Goal: Transaction & Acquisition: Purchase product/service

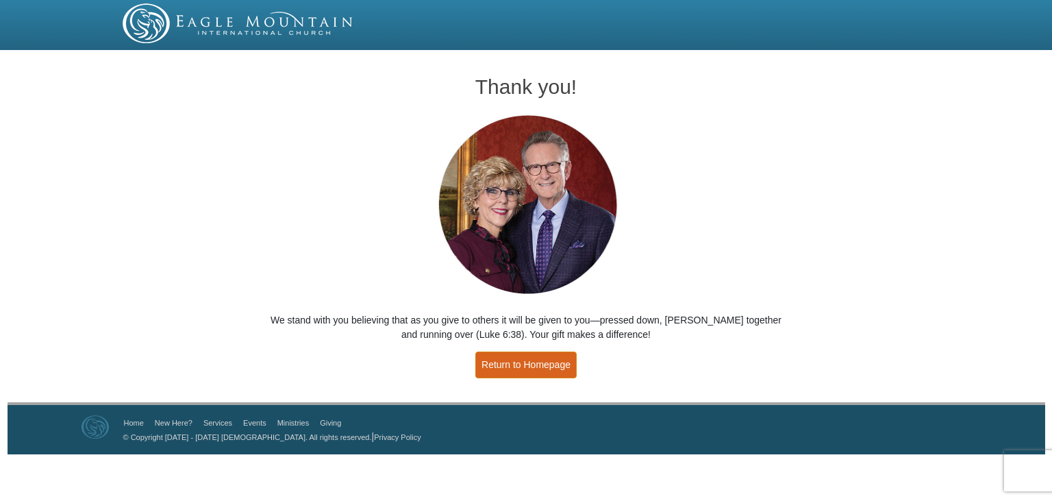
click at [529, 368] on link "Return to Homepage" at bounding box center [525, 364] width 101 height 27
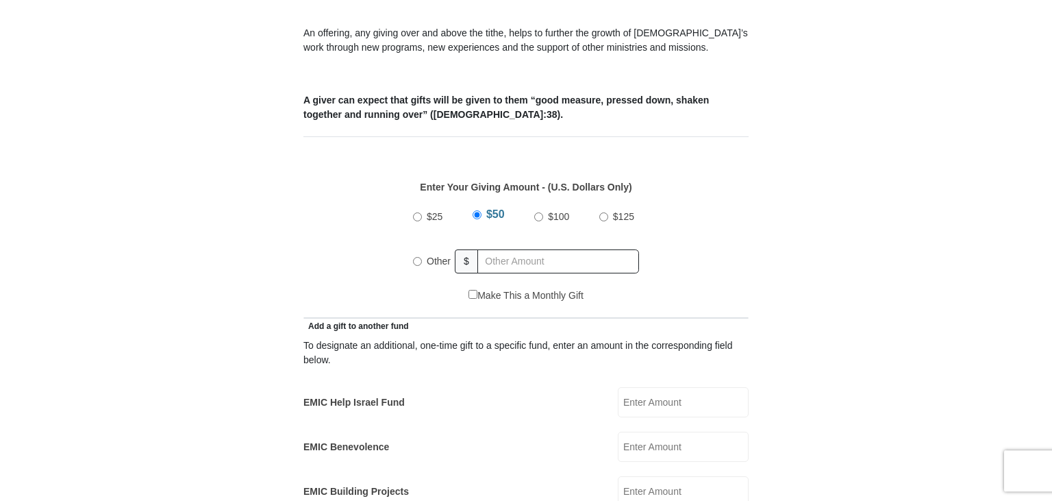
scroll to position [506, 0]
click at [418, 256] on input "Other" at bounding box center [417, 260] width 9 height 9
radio input "true"
type input "4100"
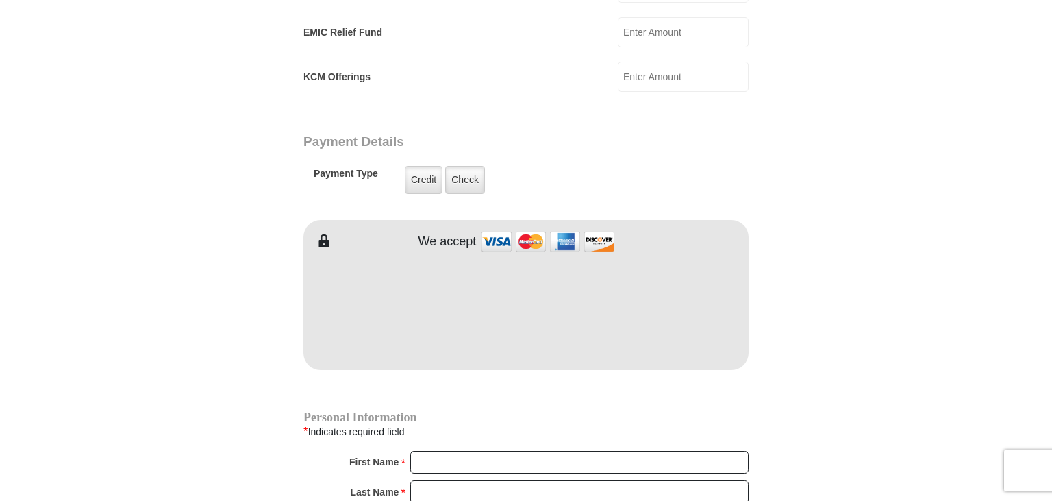
scroll to position [1012, 0]
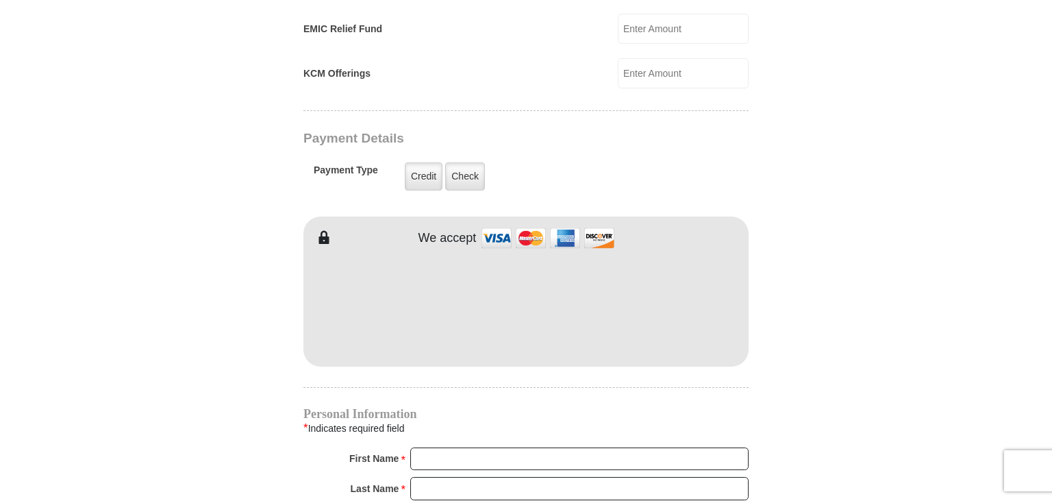
click at [453, 216] on div "We accept" at bounding box center [525, 291] width 445 height 150
click at [835, 249] on form "Eagle Mountain International Church Online Giving Because of gifts like yours, …" at bounding box center [526, 44] width 781 height 2003
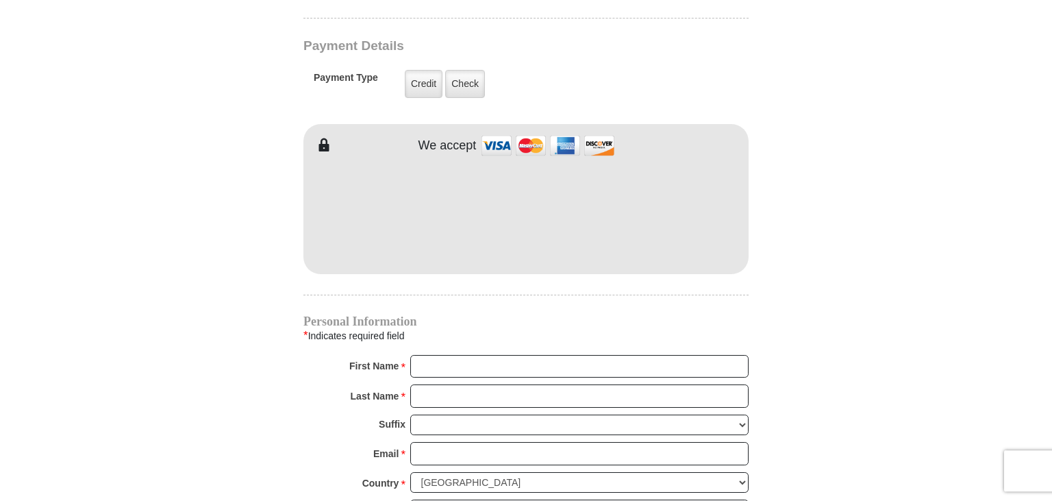
scroll to position [1157, 0]
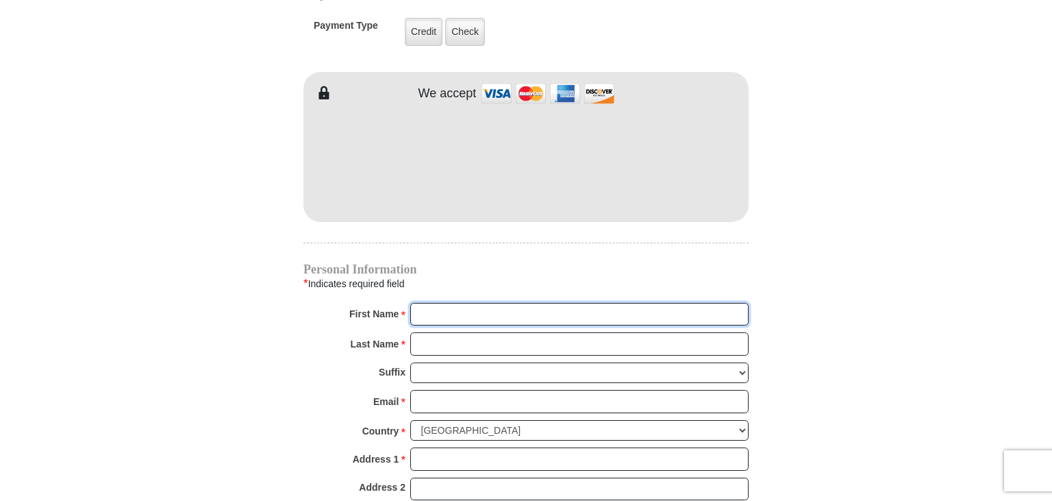
click at [452, 303] on input "First Name *" at bounding box center [579, 314] width 338 height 23
type input "Oscar"
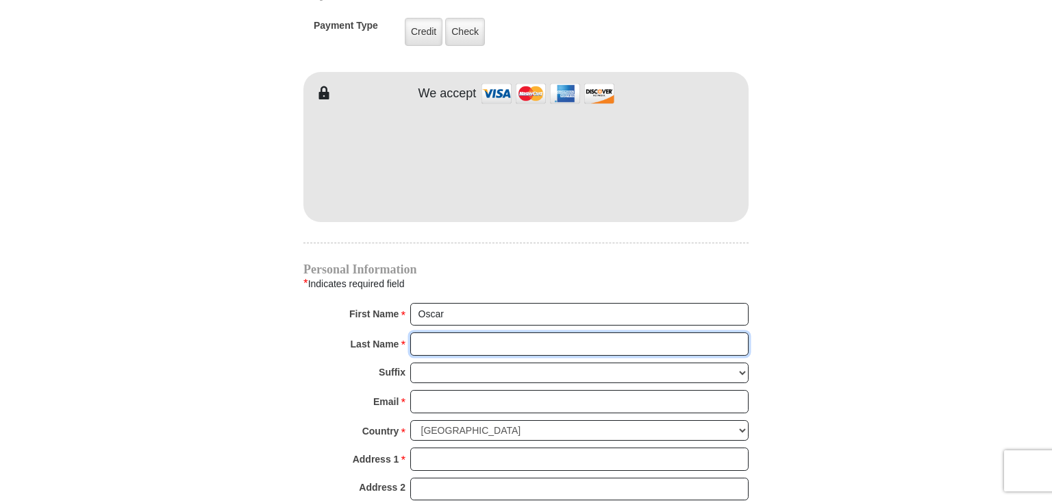
click at [447, 332] on input "Last Name *" at bounding box center [579, 343] width 338 height 23
type input "Ortiz"
click at [437, 395] on div "Email * Please enter Email The email address you have entered is not valid." at bounding box center [525, 405] width 445 height 30
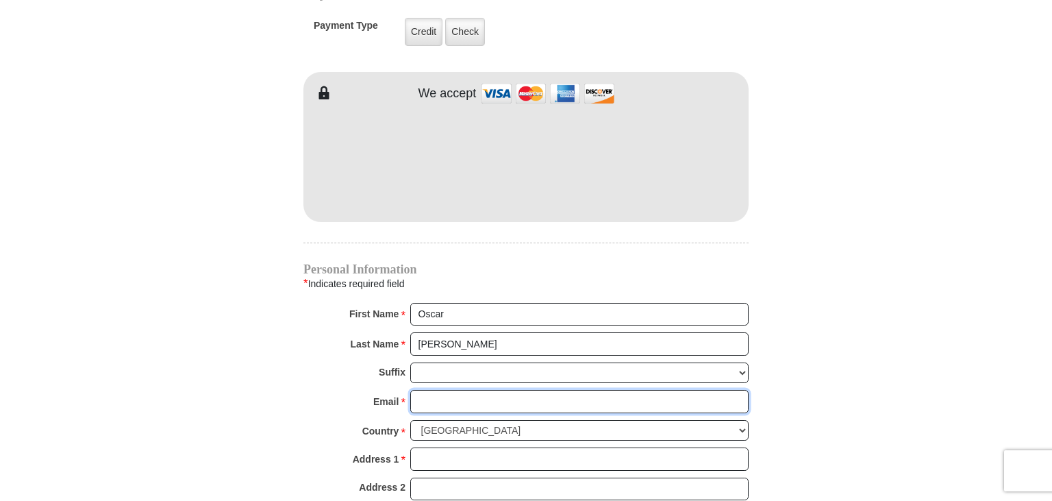
click at [438, 390] on input "Email *" at bounding box center [579, 401] width 338 height 23
type input "oortiz7@att.net"
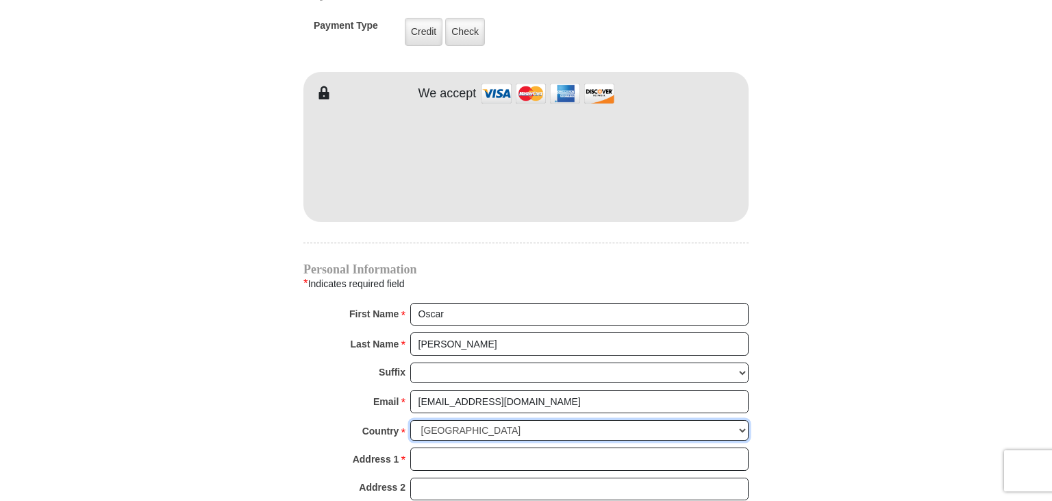
click option "United States of America" at bounding box center [0, 0] width 0 height 0
click at [720, 193] on iframe at bounding box center [525, 159] width 445 height 116
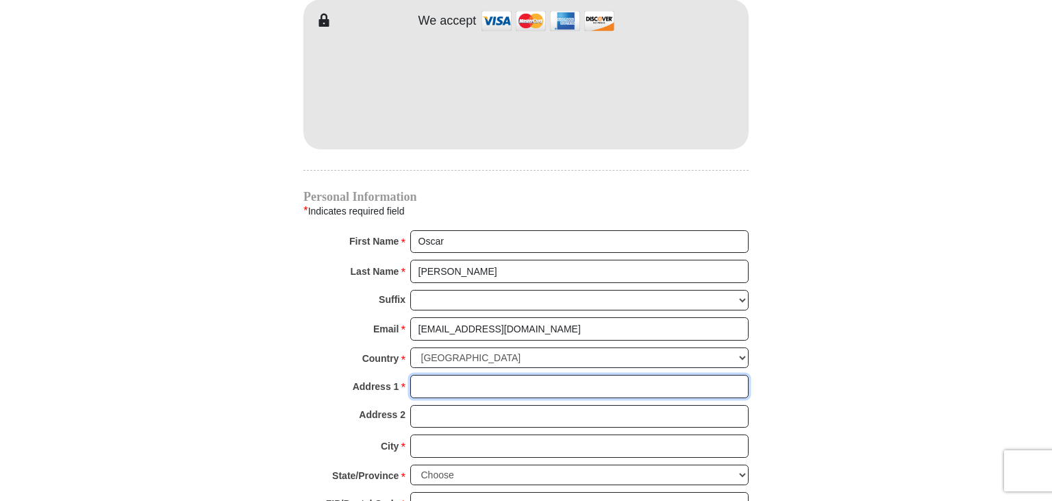
click at [425, 375] on input "Address 1 *" at bounding box center [579, 386] width 338 height 23
type input "1216 Broad Ave."
click at [425, 434] on input "City *" at bounding box center [579, 445] width 338 height 23
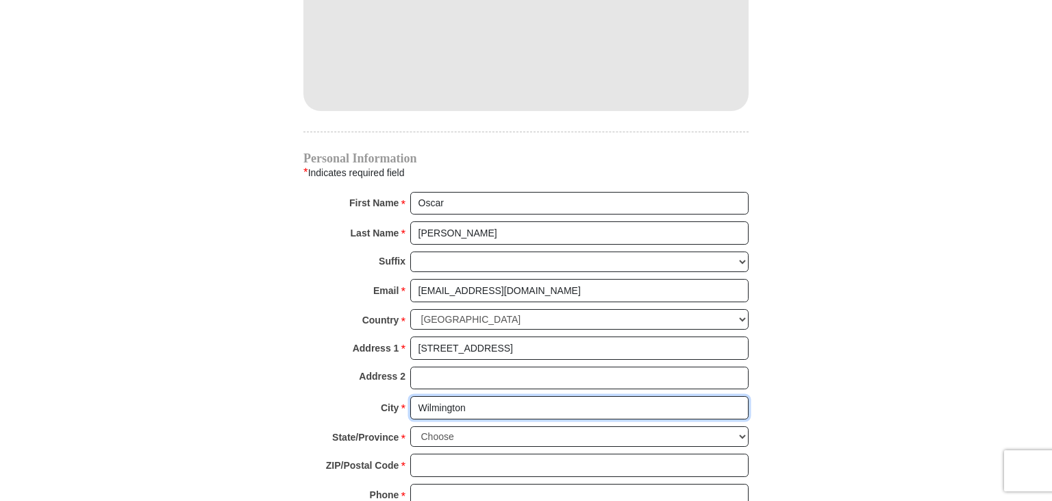
scroll to position [1301, 0]
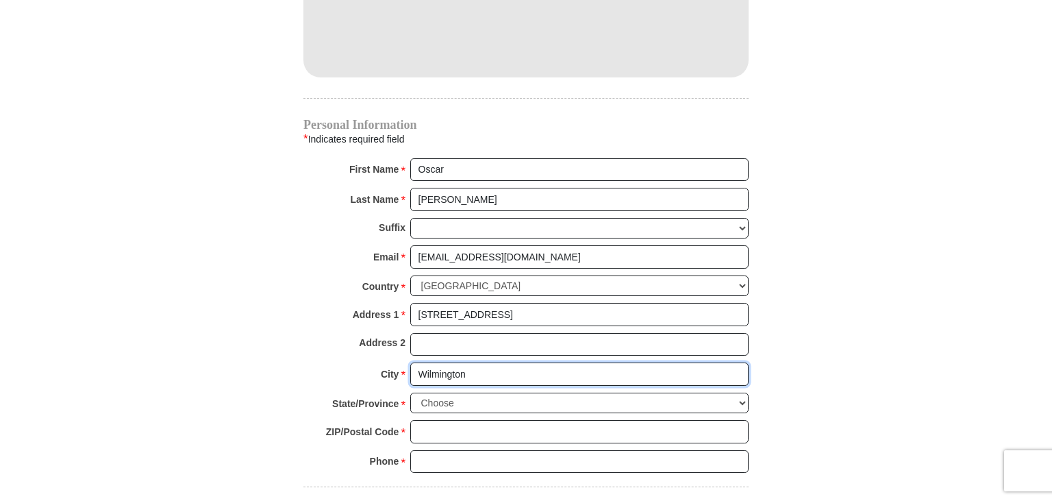
type input "Wilmington"
click at [410, 392] on select "Choose Alabama Alaska American Samoa Arizona Arkansas Armed Forces Americas Arm…" at bounding box center [579, 402] width 338 height 21
select select "CA"
click option "California" at bounding box center [0, 0] width 0 height 0
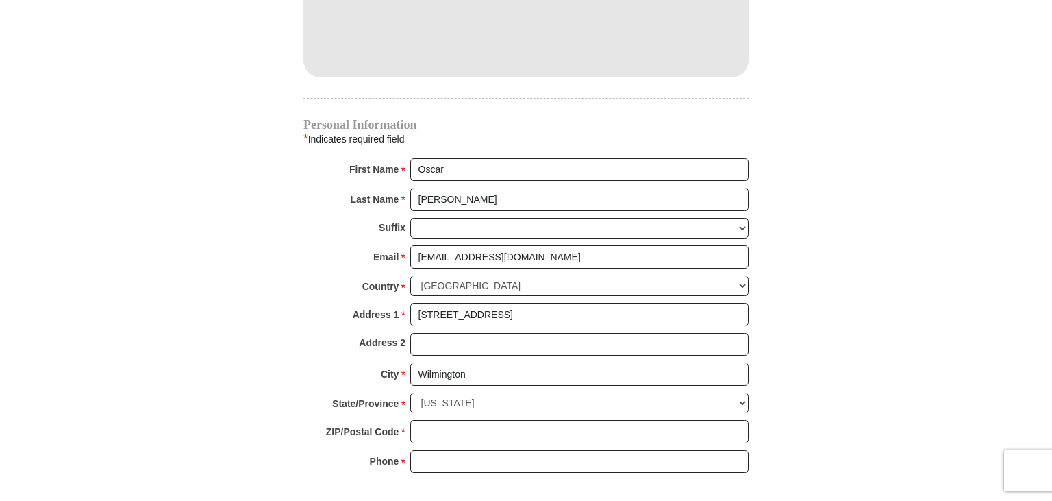
click at [444, 420] on input "ZIP/Postal Code *" at bounding box center [579, 431] width 338 height 23
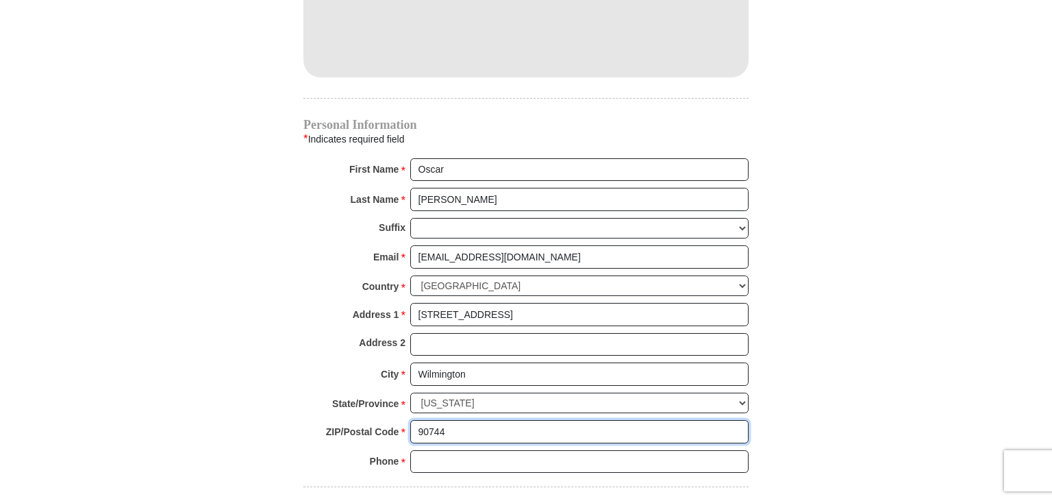
type input "90744"
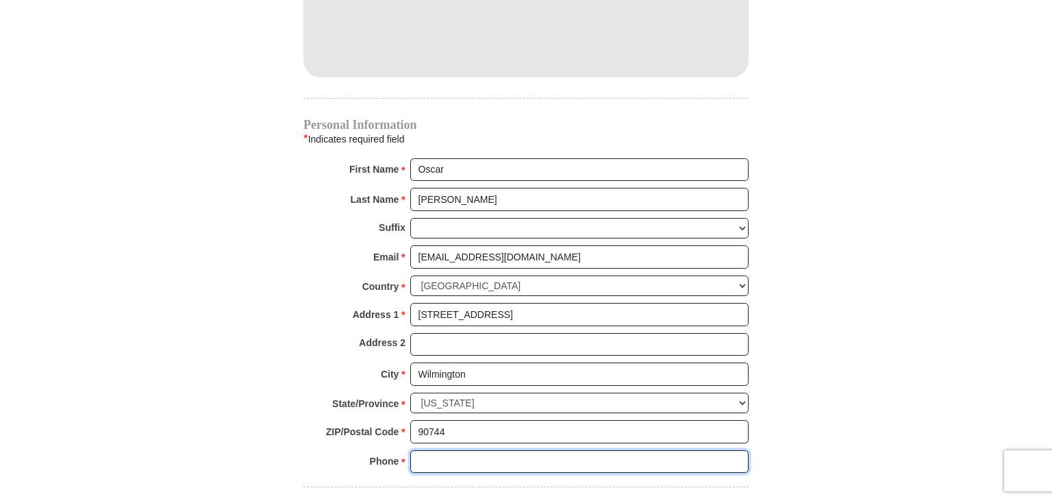
click at [425, 450] on input "Phone * *" at bounding box center [579, 461] width 338 height 23
type input "310-213-8637"
click at [434, 479] on div at bounding box center [525, 482] width 445 height 7
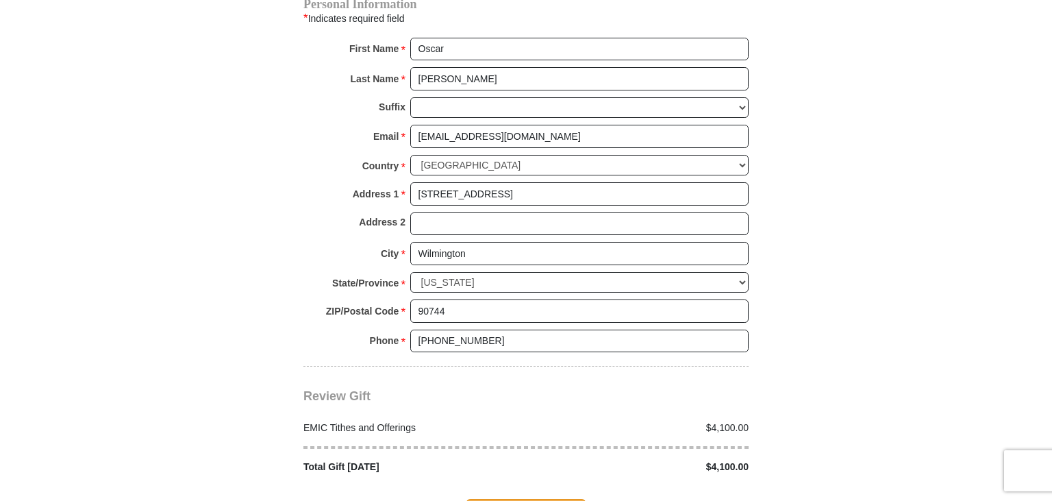
scroll to position [1591, 0]
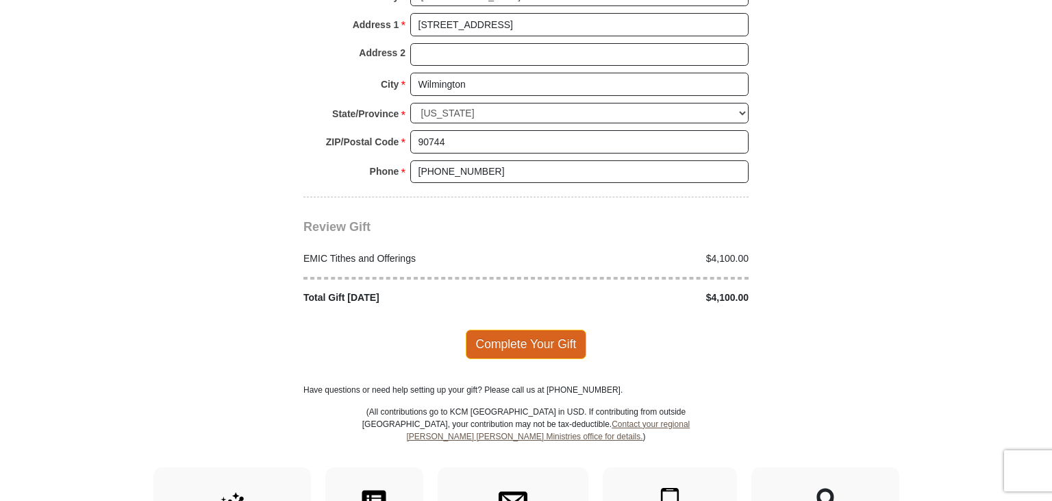
click at [518, 329] on span "Complete Your Gift" at bounding box center [526, 343] width 121 height 29
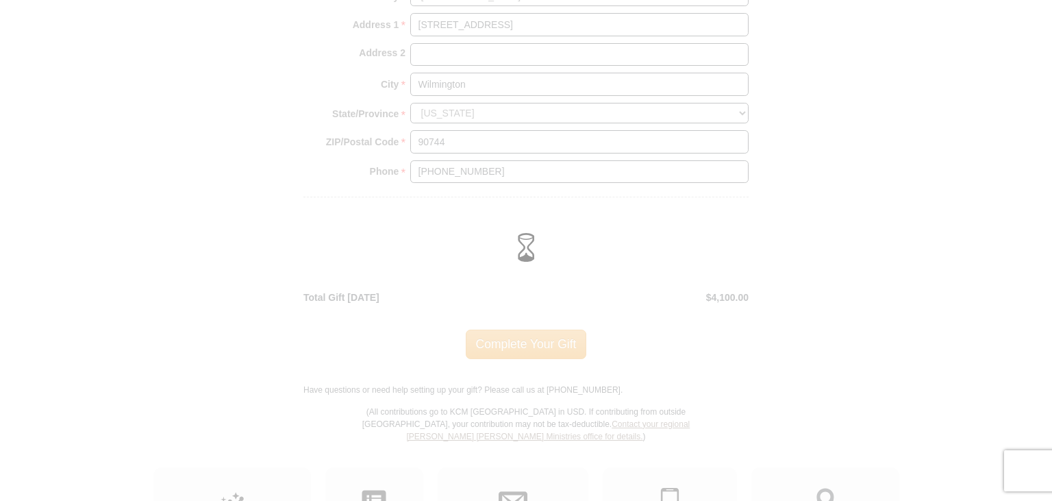
click at [428, 140] on div at bounding box center [526, 250] width 1052 height 501
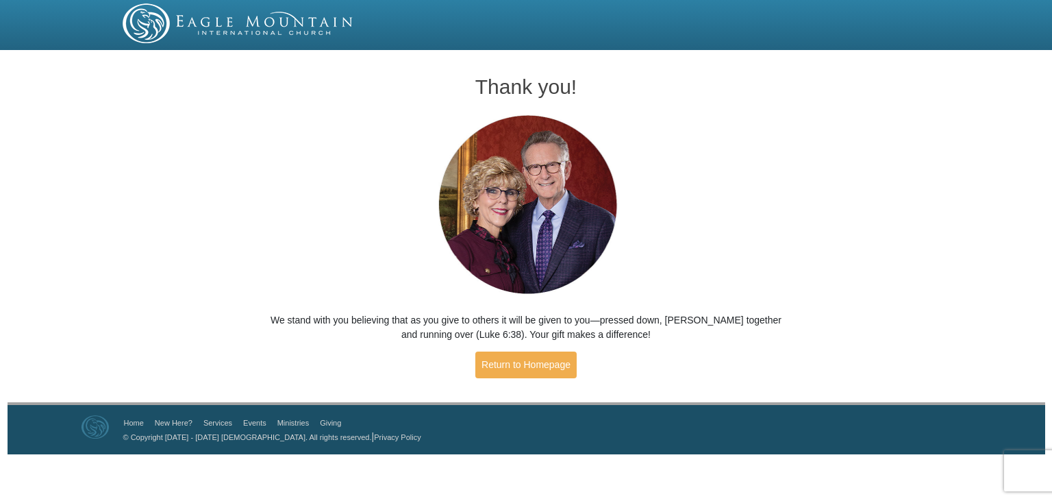
click at [789, 141] on div "Thank you! We stand with you believing that as you give to others it will be gi…" at bounding box center [526, 228] width 1052 height 347
click at [538, 356] on link "Return to Homepage" at bounding box center [525, 364] width 101 height 27
